Goal: Find specific page/section: Find specific page/section

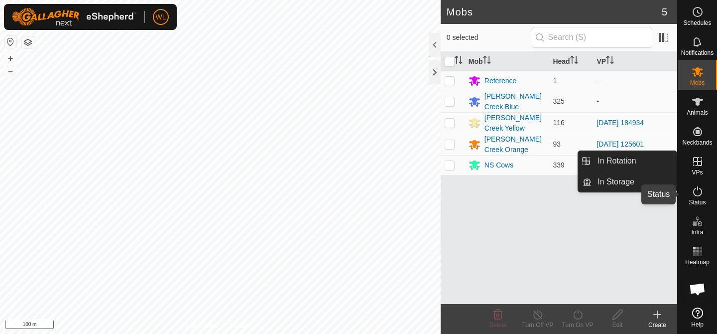
click at [699, 192] on icon at bounding box center [698, 191] width 12 height 12
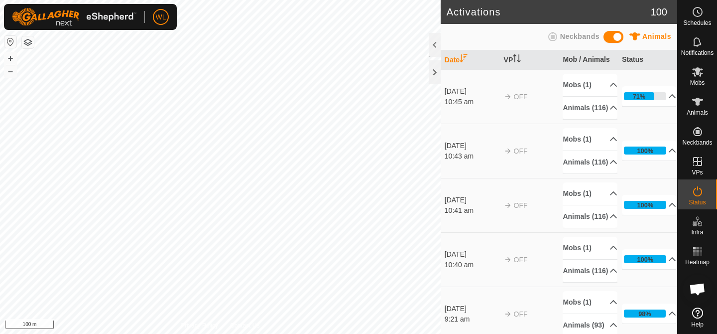
click at [705, 198] on es-activation-svg-icon at bounding box center [698, 191] width 18 height 16
